Goal: Task Accomplishment & Management: Manage account settings

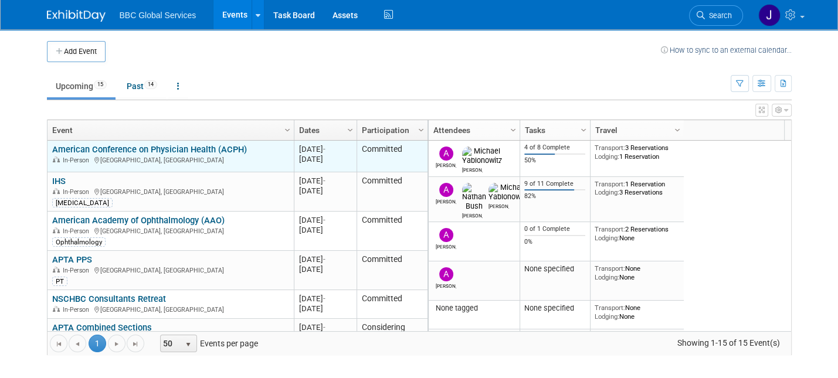
click at [212, 149] on link "American Conference on Physician Health (ACPH)" at bounding box center [149, 149] width 195 height 11
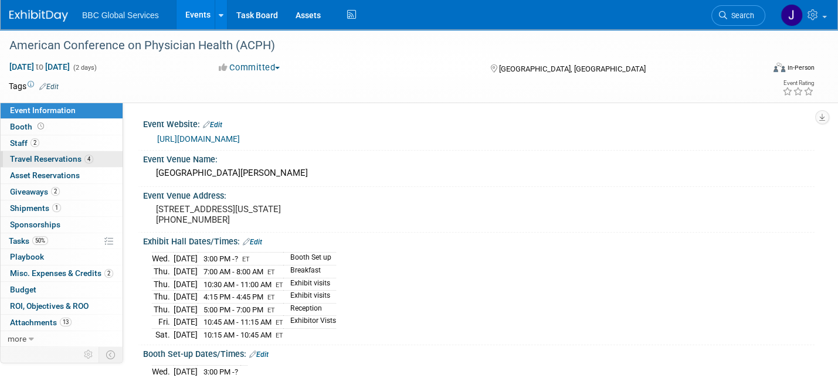
click at [44, 160] on span "Travel Reservations 4" at bounding box center [51, 158] width 83 height 9
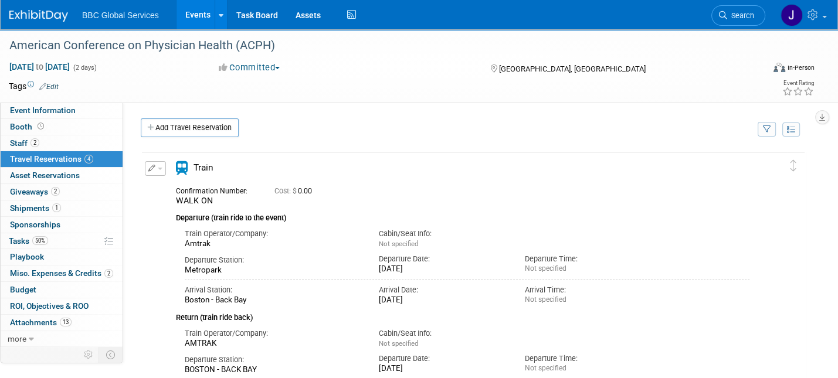
click at [147, 168] on button "button" at bounding box center [155, 168] width 21 height 15
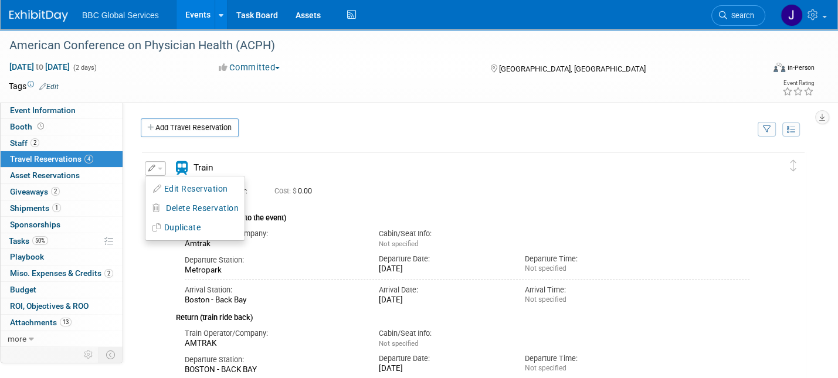
click at [177, 188] on button "Edit Reservation" at bounding box center [194, 189] width 99 height 17
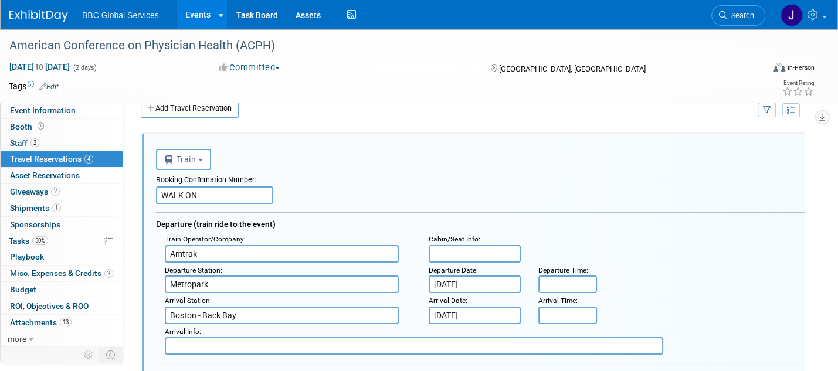
drag, startPoint x: 208, startPoint y: 191, endPoint x: 192, endPoint y: 190, distance: 15.9
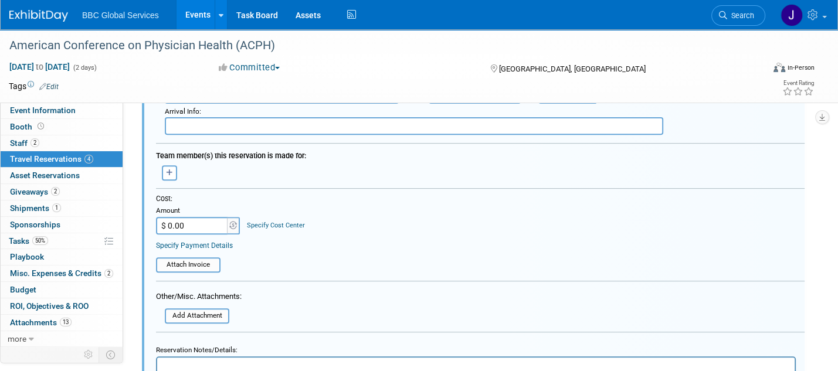
scroll to position [398, 0]
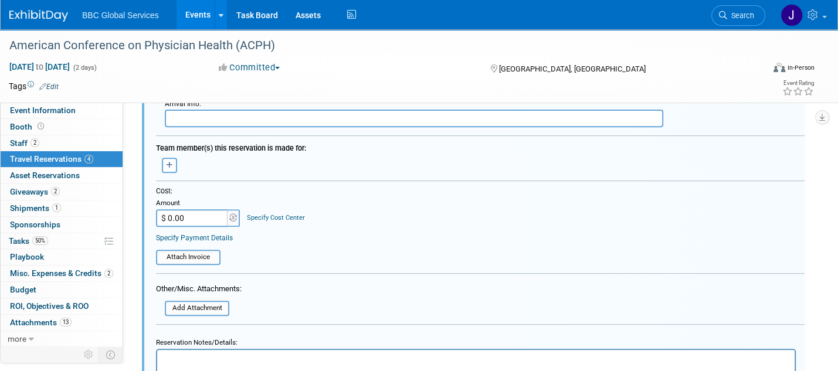
type input "Acela"
click at [191, 216] on input "$ 0.00" at bounding box center [192, 218] width 73 height 18
type input "$ 475.00"
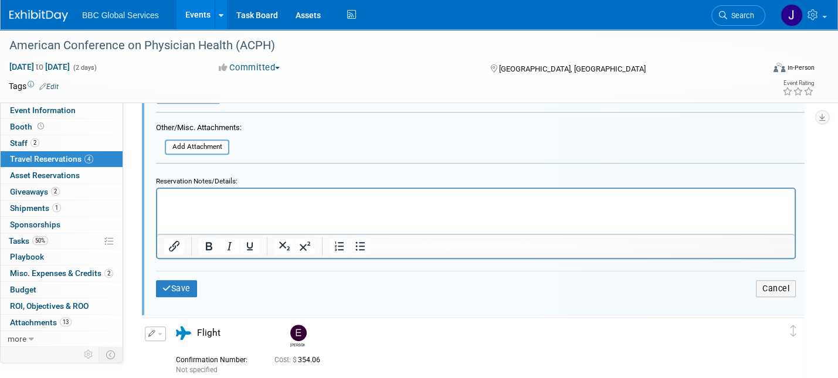
scroll to position [566, 0]
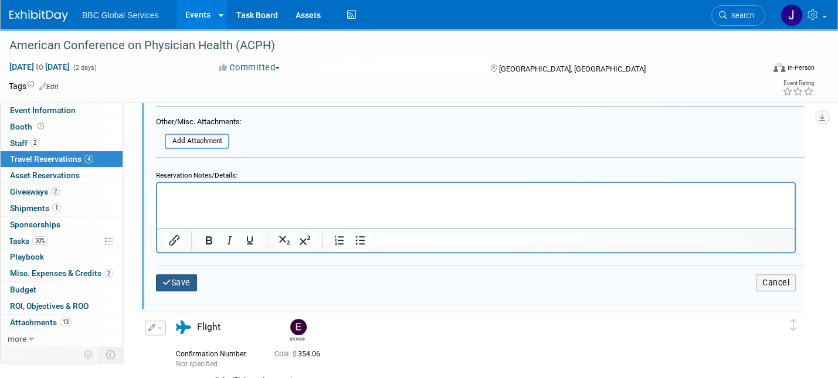
click at [175, 281] on button "Save" at bounding box center [176, 283] width 41 height 17
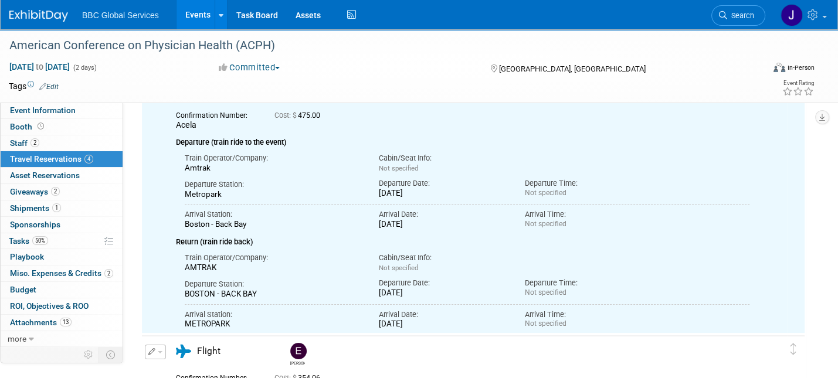
scroll to position [19, 0]
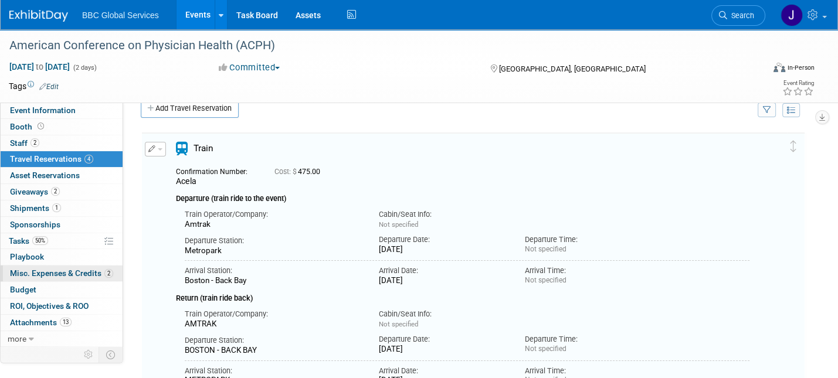
click at [25, 275] on span "Misc. Expenses & Credits 2" at bounding box center [61, 273] width 103 height 9
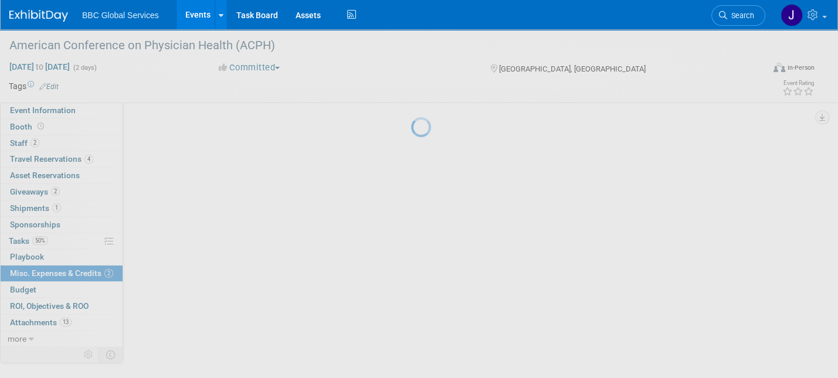
scroll to position [0, 0]
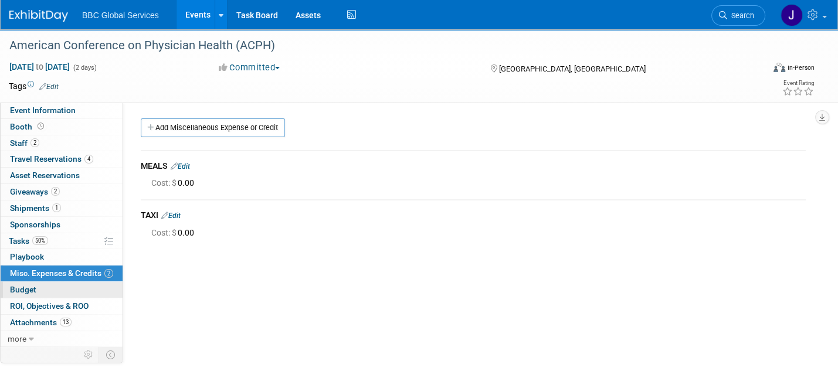
click at [26, 290] on span "Budget" at bounding box center [23, 289] width 26 height 9
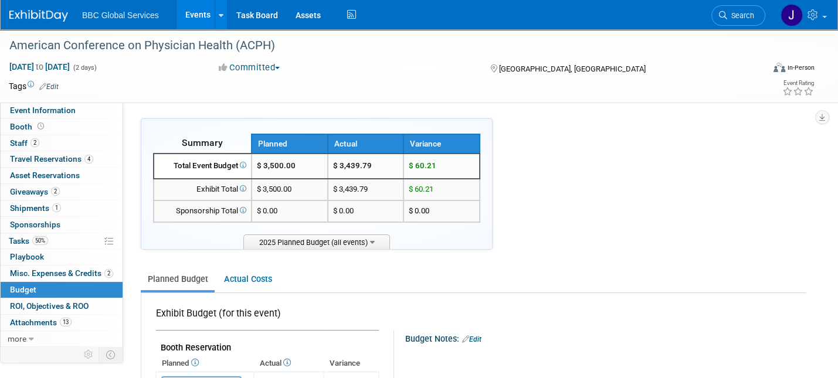
click at [39, 16] on img at bounding box center [38, 16] width 59 height 12
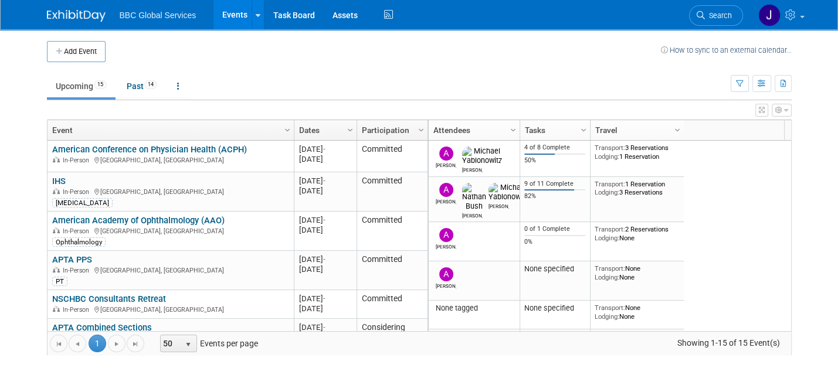
click at [158, 149] on link "American Conference on Physician Health (ACPH)" at bounding box center [149, 149] width 195 height 11
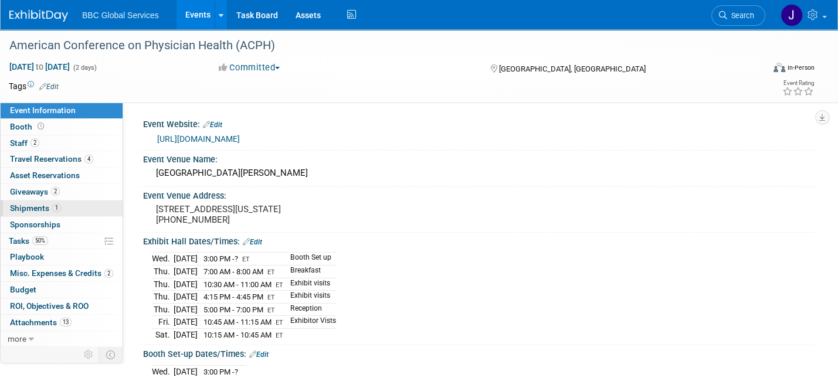
click at [19, 206] on span "Shipments 1" at bounding box center [35, 208] width 51 height 9
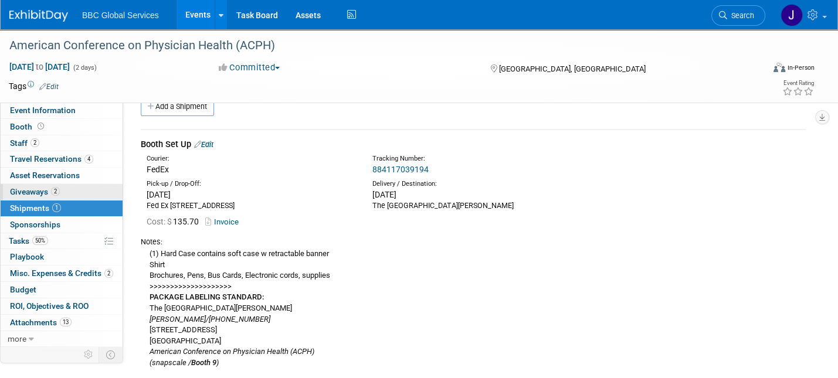
scroll to position [31, 0]
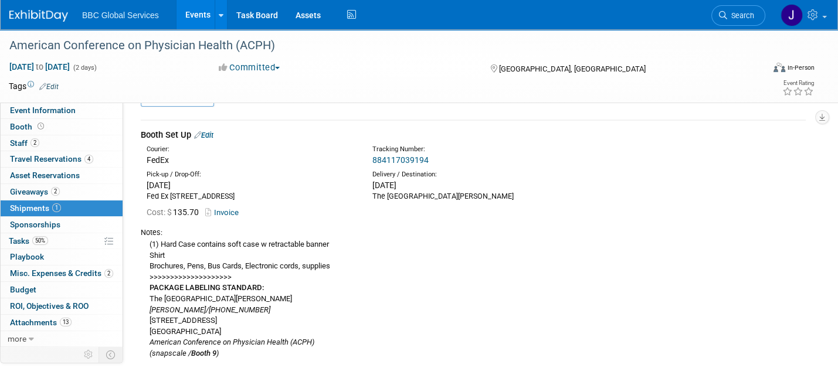
click at [214, 132] on link "Edit" at bounding box center [203, 135] width 19 height 9
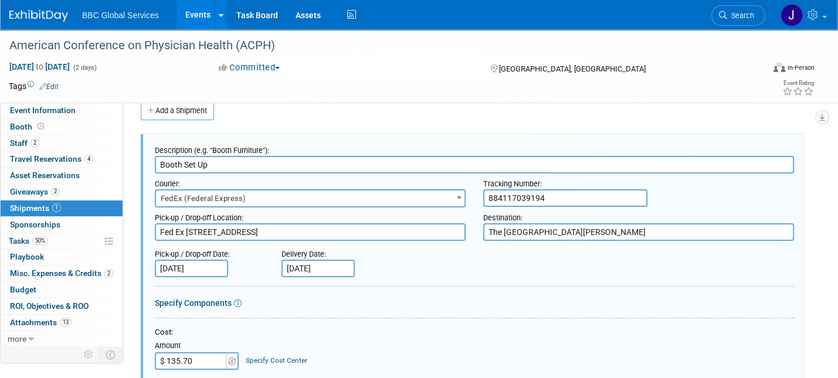
scroll to position [0, 0]
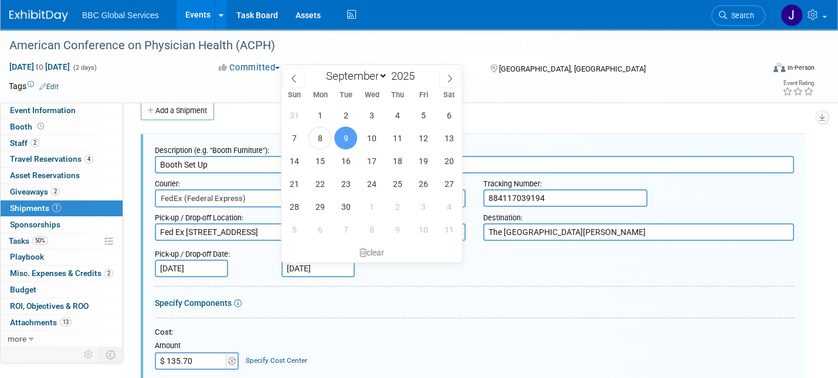
drag, startPoint x: 336, startPoint y: 265, endPoint x: 285, endPoint y: 264, distance: 51.1
click at [285, 264] on input "Sep 9, 2025" at bounding box center [318, 269] width 73 height 18
click at [323, 140] on span "8" at bounding box center [320, 138] width 23 height 23
type input "Sep 8, 2025"
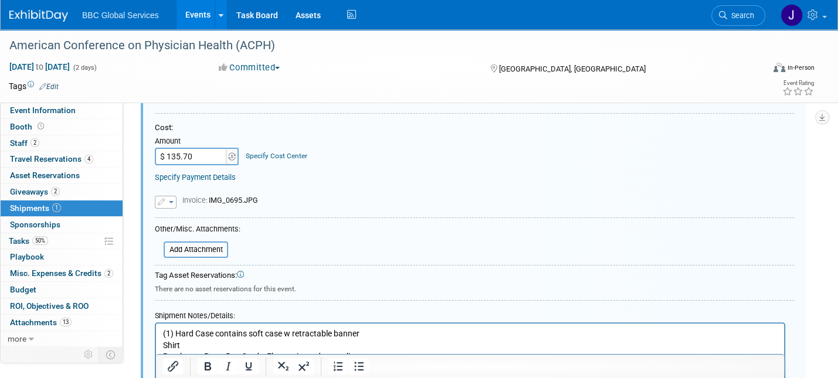
scroll to position [225, 0]
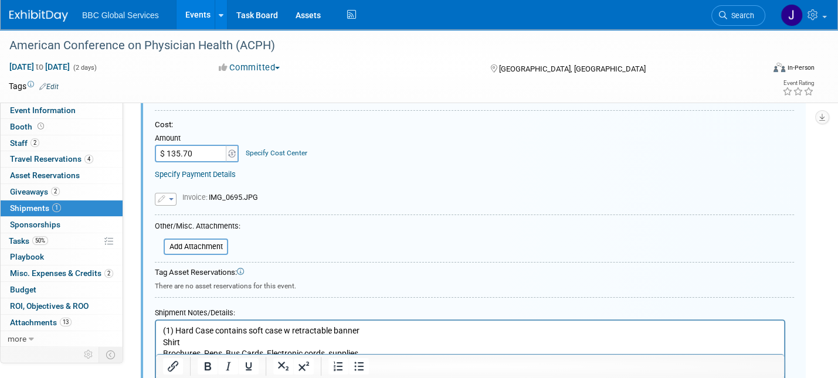
click at [173, 200] on button "button" at bounding box center [166, 199] width 22 height 13
click at [357, 195] on div "Replace with a new file Remove attachment Invoice:" at bounding box center [474, 193] width 639 height 26
click at [209, 247] on input "file" at bounding box center [157, 247] width 140 height 14
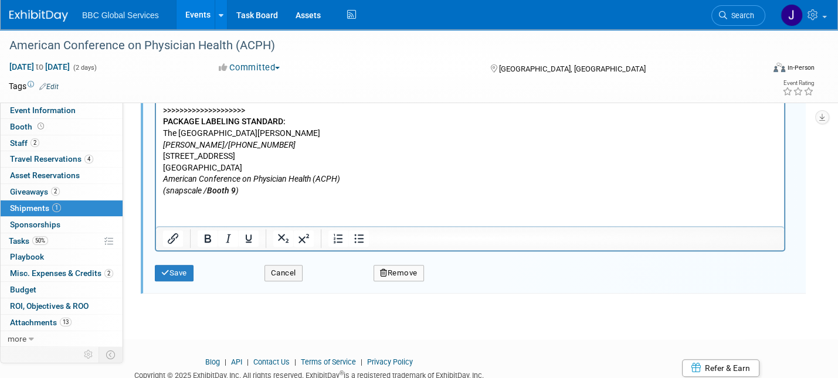
scroll to position [537, 0]
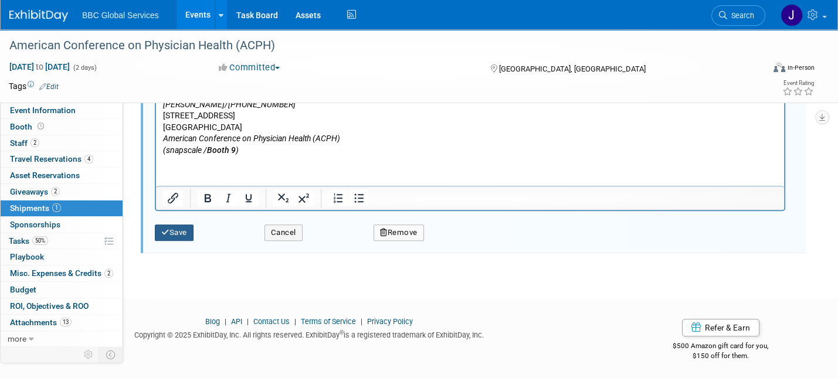
click at [188, 232] on button "Save" at bounding box center [174, 233] width 39 height 16
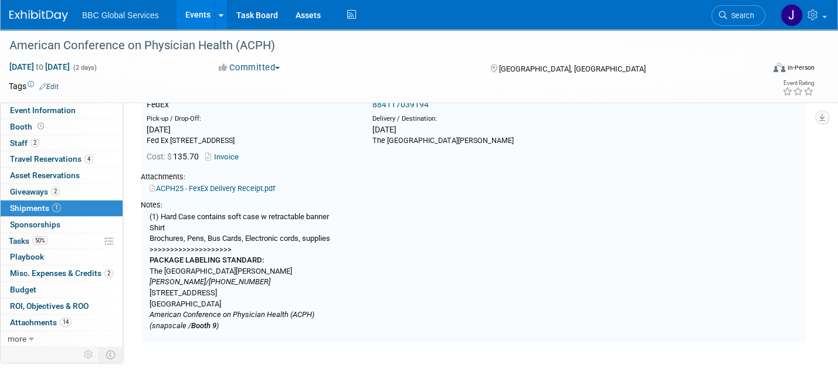
scroll to position [17, 0]
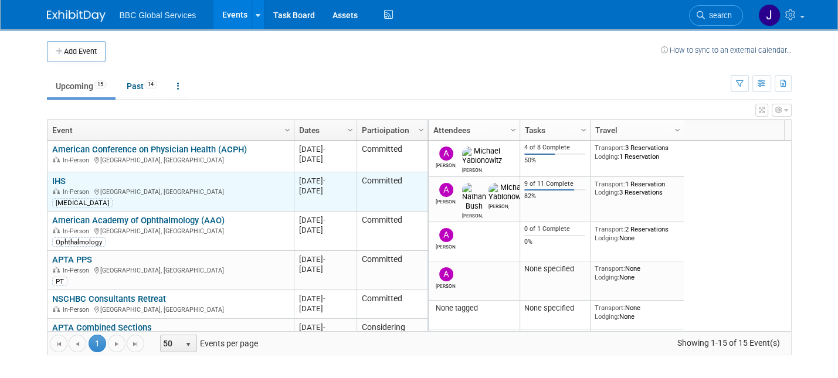
click at [59, 180] on link "IHS" at bounding box center [58, 181] width 13 height 11
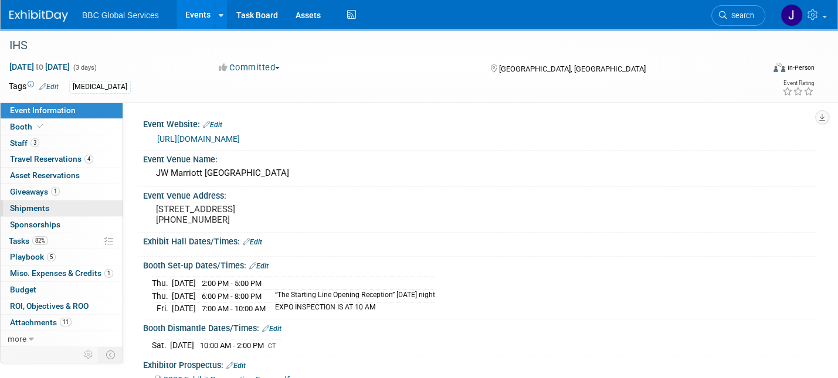
click at [32, 208] on span "Shipments 0" at bounding box center [29, 208] width 39 height 9
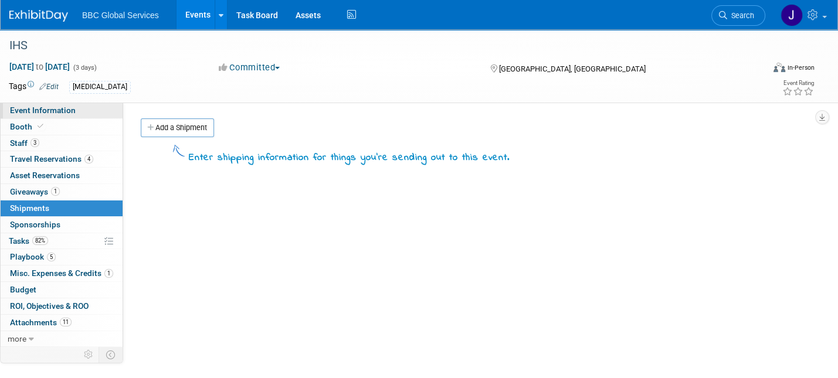
click at [35, 109] on span "Event Information" at bounding box center [43, 110] width 66 height 9
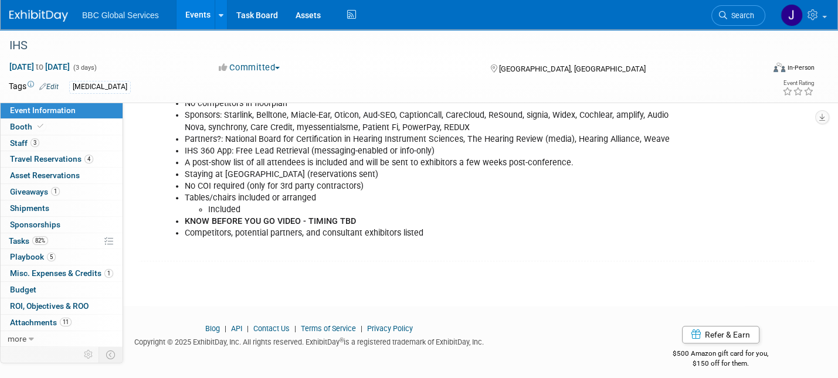
scroll to position [367, 0]
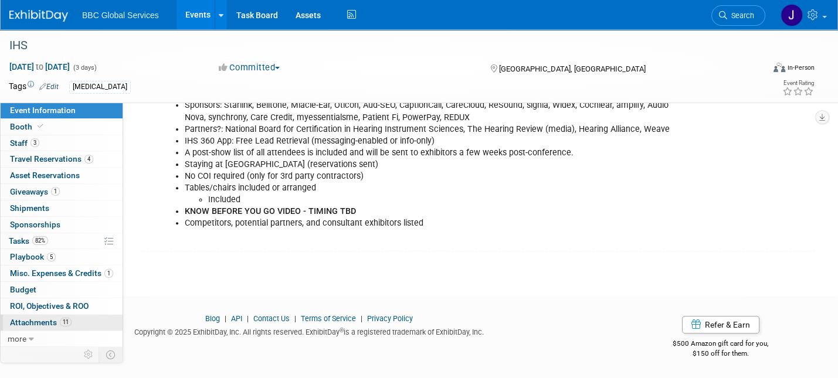
click at [32, 322] on span "Attachments 11" at bounding box center [41, 322] width 62 height 9
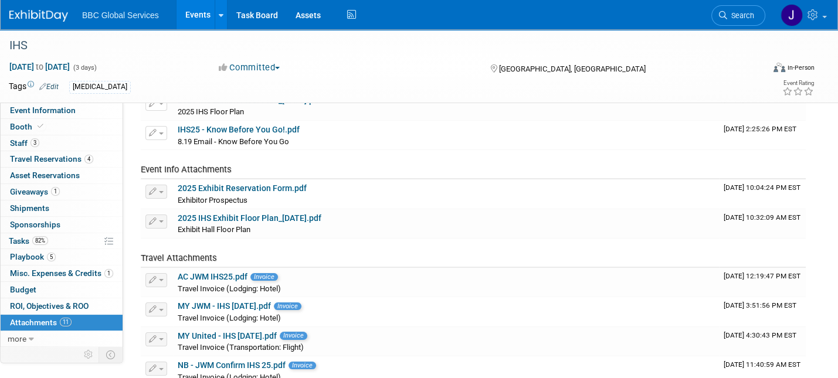
scroll to position [99, 0]
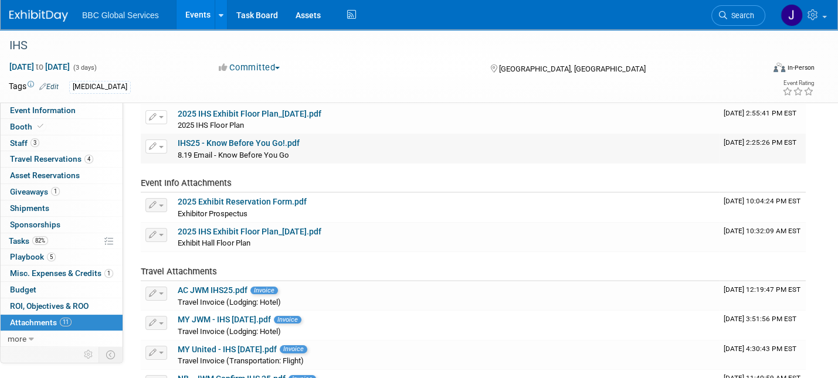
click at [226, 144] on link "IHS25 - Know Before You Go!.pdf" at bounding box center [239, 142] width 122 height 9
click at [15, 128] on span "Booth" at bounding box center [28, 126] width 36 height 9
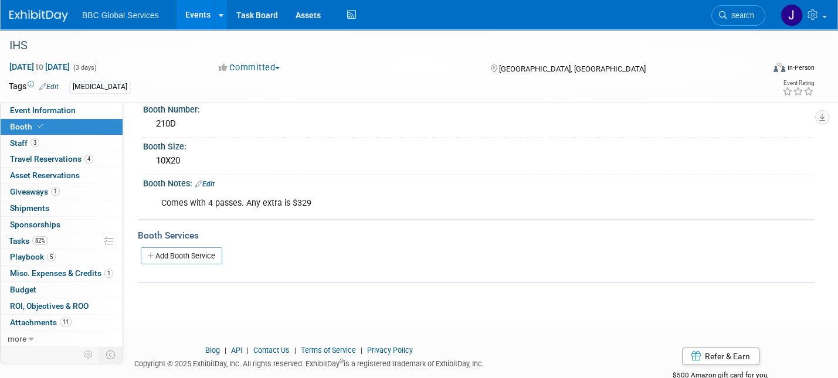
scroll to position [84, 0]
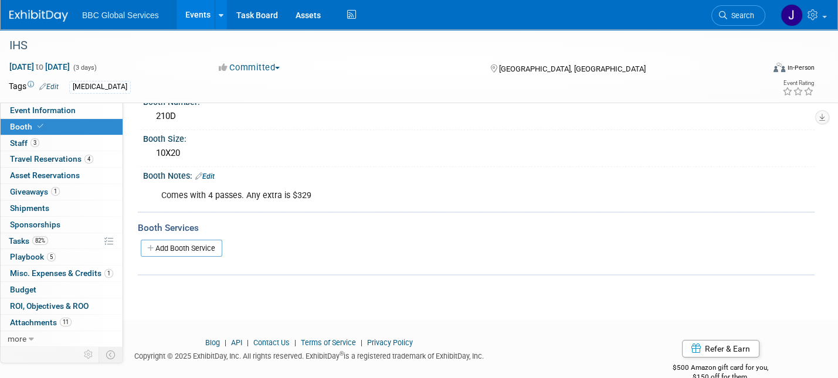
click at [211, 176] on link "Edit" at bounding box center [204, 176] width 19 height 8
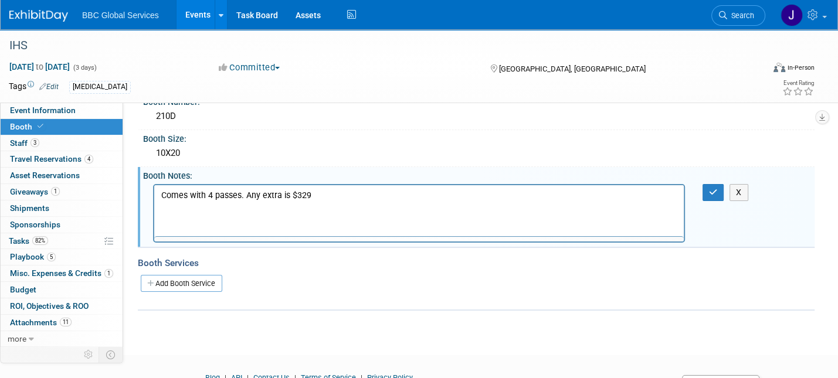
scroll to position [0, 0]
click at [320, 193] on p "Comes with 4 passes. Any extra is $329" at bounding box center [419, 195] width 516 height 12
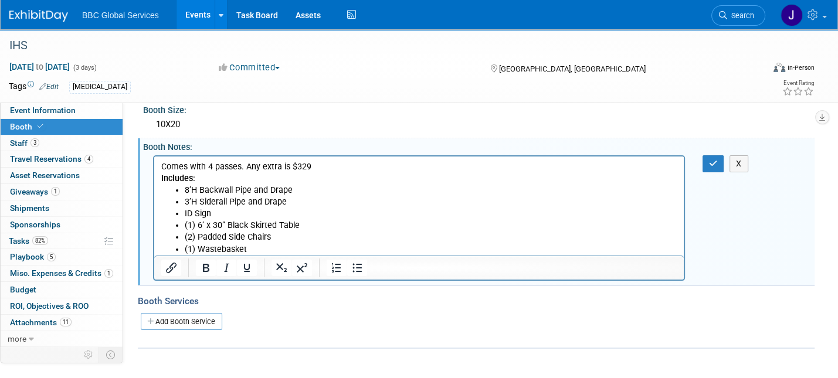
scroll to position [117, 0]
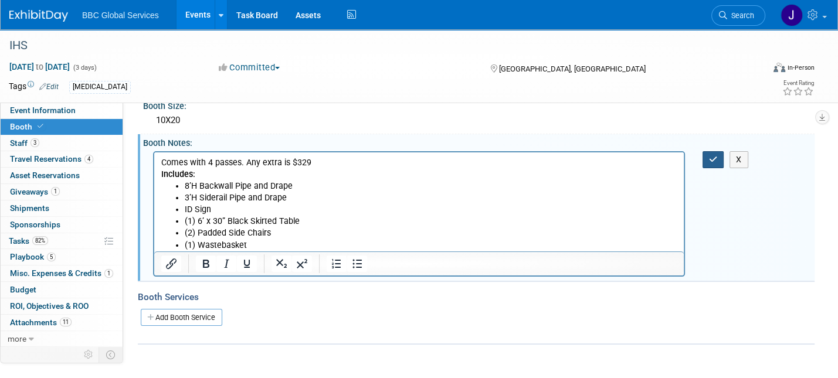
click at [710, 157] on icon "button" at bounding box center [713, 159] width 9 height 8
